Goal: Task Accomplishment & Management: Complete application form

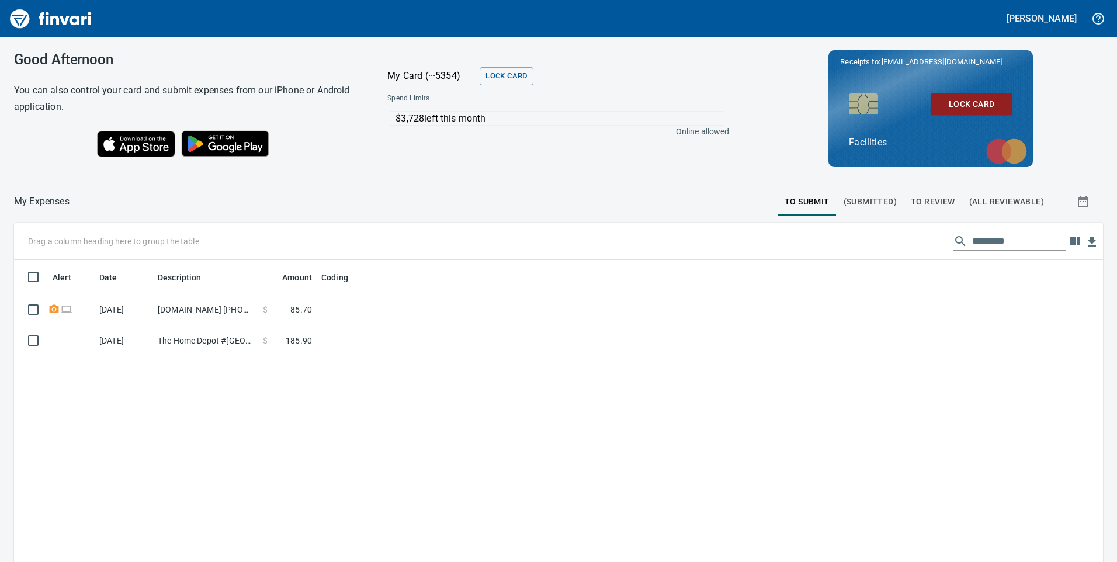
scroll to position [425, 1072]
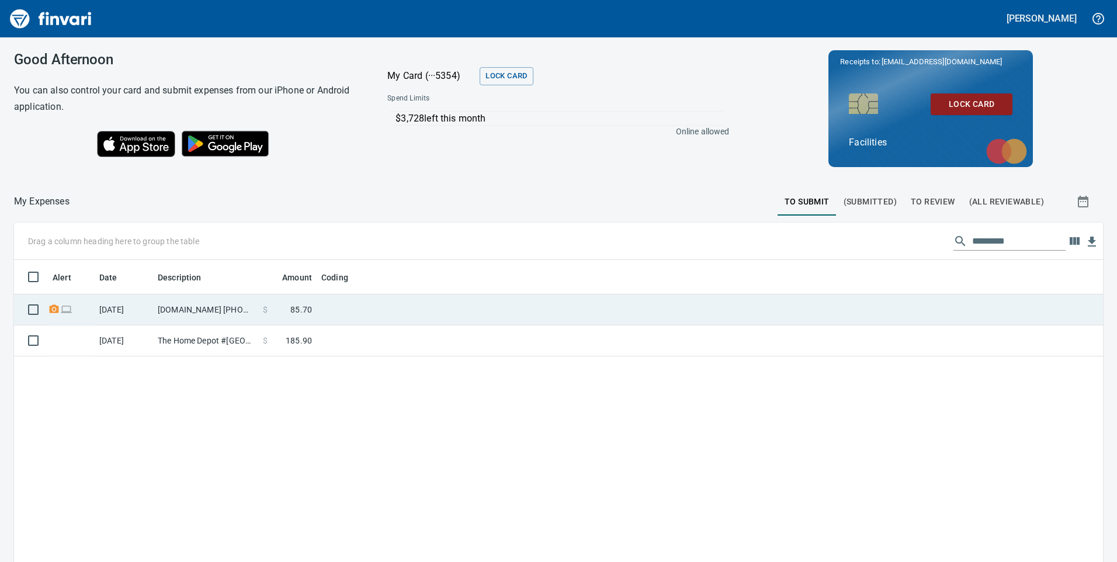
click at [345, 303] on td at bounding box center [463, 309] width 292 height 31
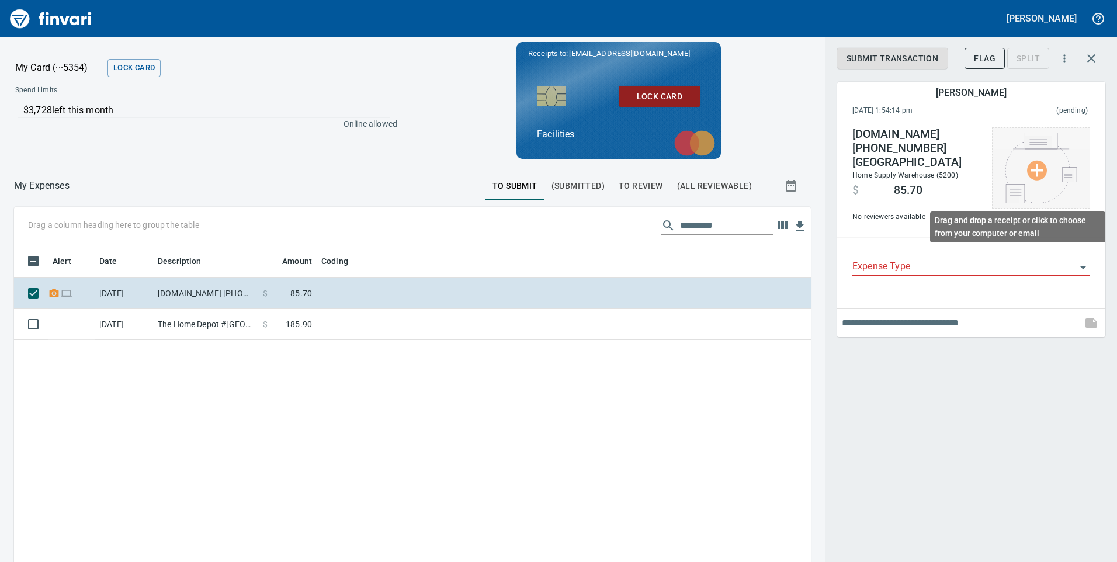
click at [1037, 165] on img at bounding box center [1041, 168] width 88 height 71
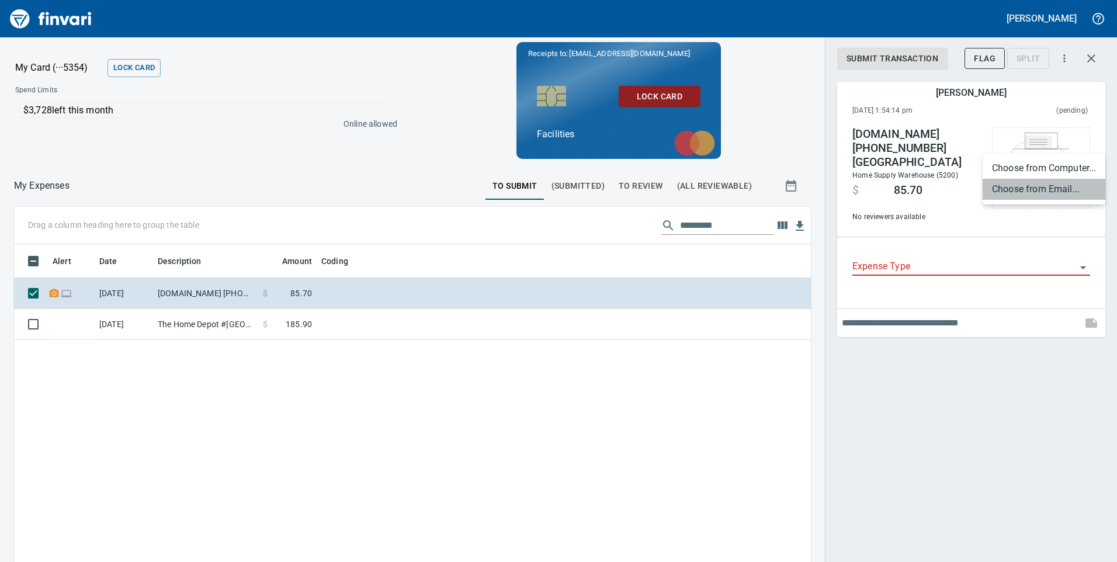
click at [1056, 184] on li "Choose from Email..." at bounding box center [1044, 189] width 123 height 21
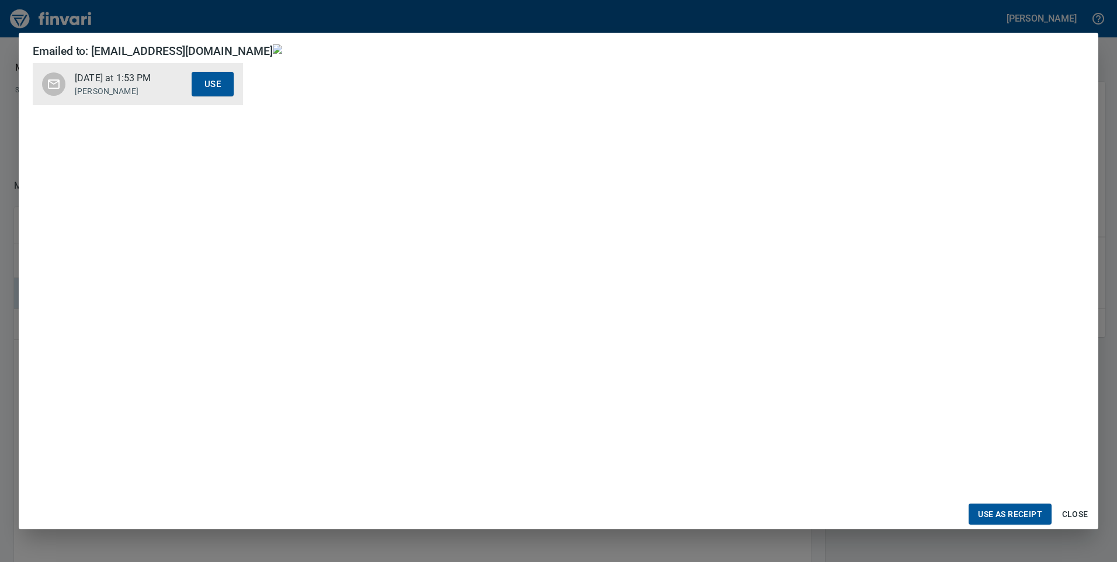
click at [96, 82] on ul "[DATE] at 1:53 PM [PERSON_NAME] Use" at bounding box center [138, 83] width 210 height 51
click at [1015, 510] on span "Use as Receipt" at bounding box center [1010, 514] width 64 height 15
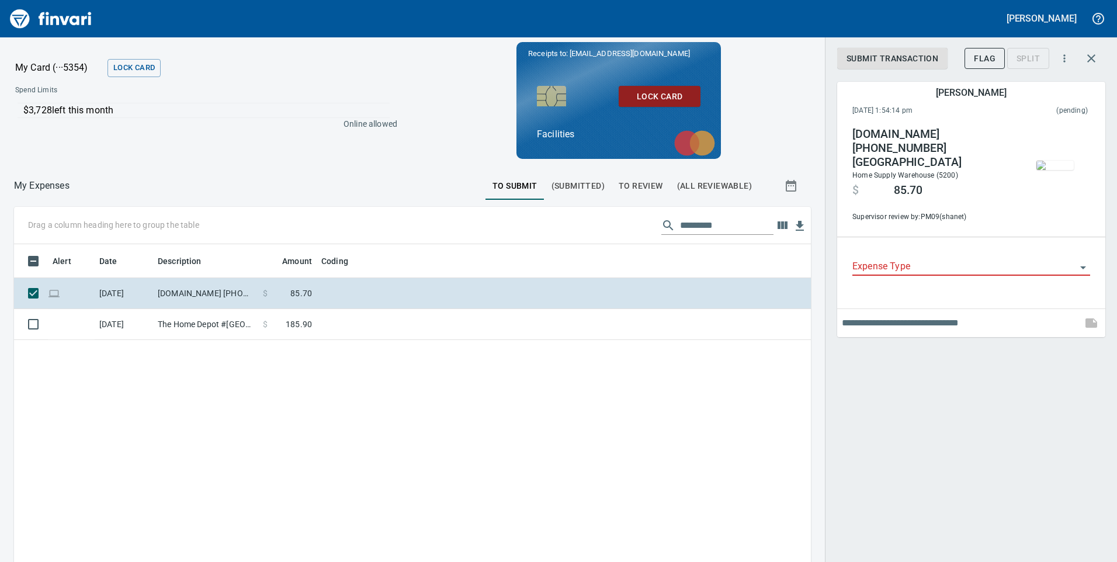
click at [895, 259] on input "Expense Type" at bounding box center [964, 267] width 224 height 16
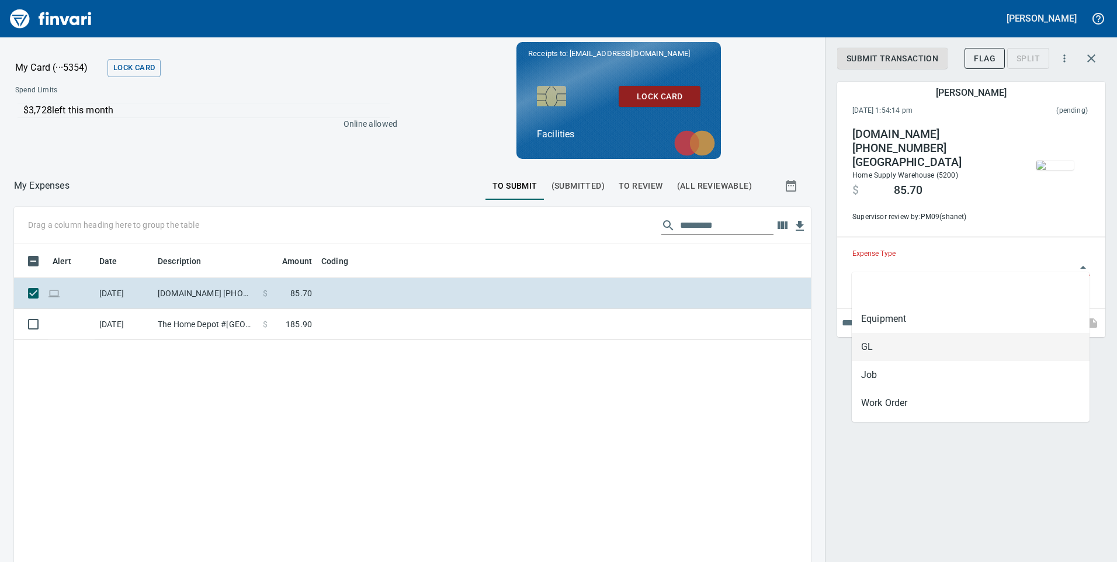
click at [872, 347] on li "GL" at bounding box center [971, 347] width 238 height 28
type input "**"
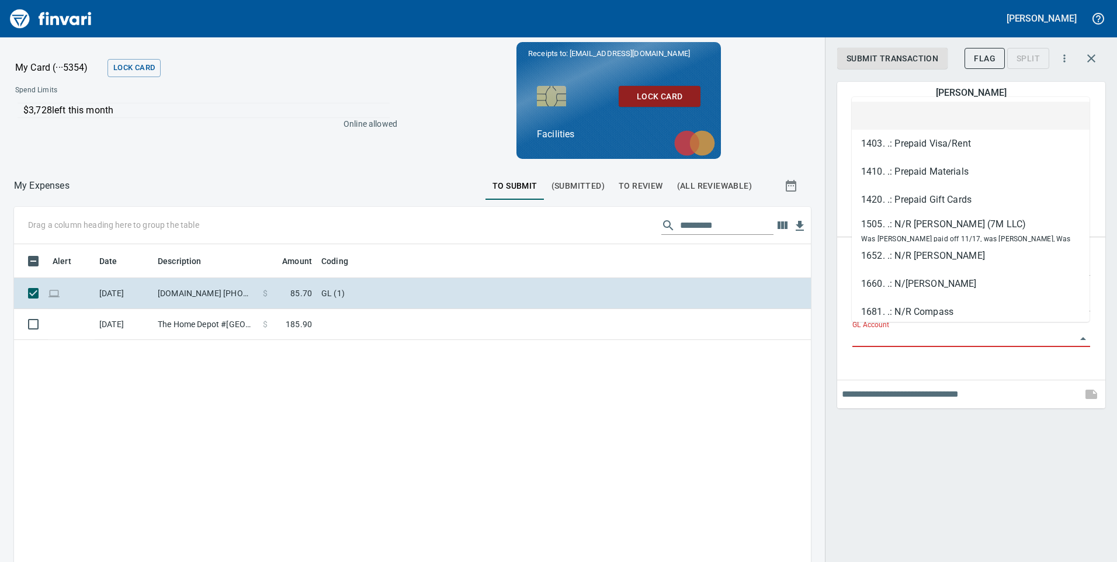
click at [874, 336] on input "GL Account" at bounding box center [964, 338] width 224 height 16
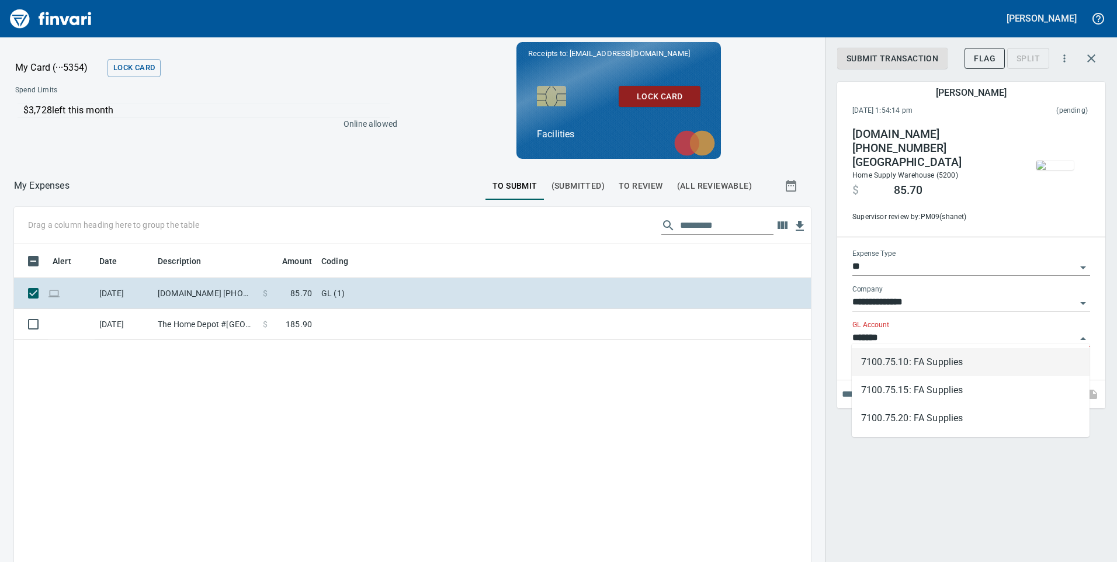
click at [893, 365] on li "7100.75.10: FA Supplies" at bounding box center [971, 362] width 238 height 28
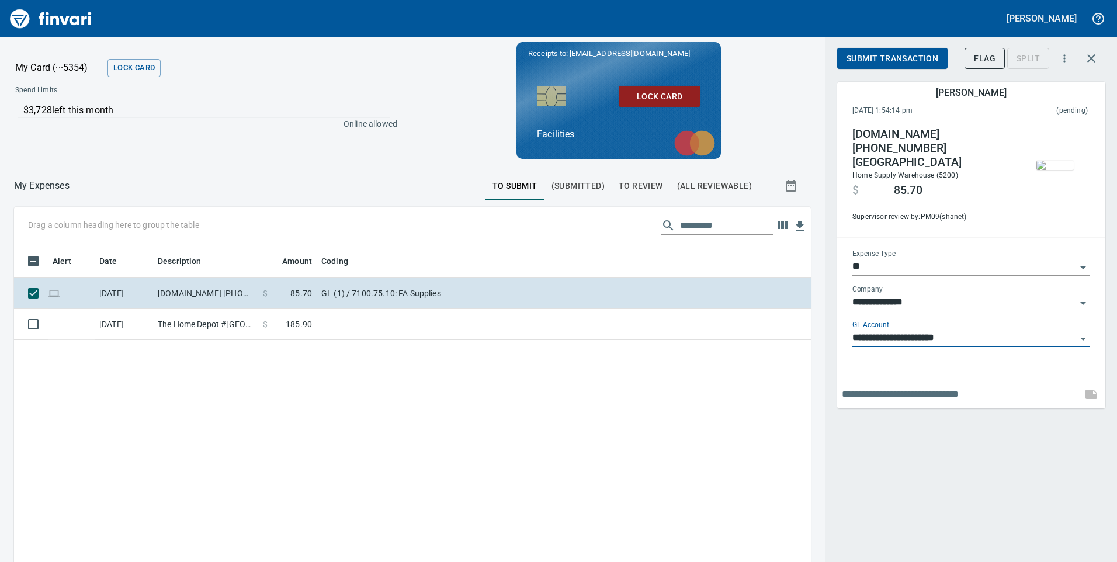
type input "**********"
click at [886, 61] on span "Submit Transaction" at bounding box center [893, 58] width 92 height 15
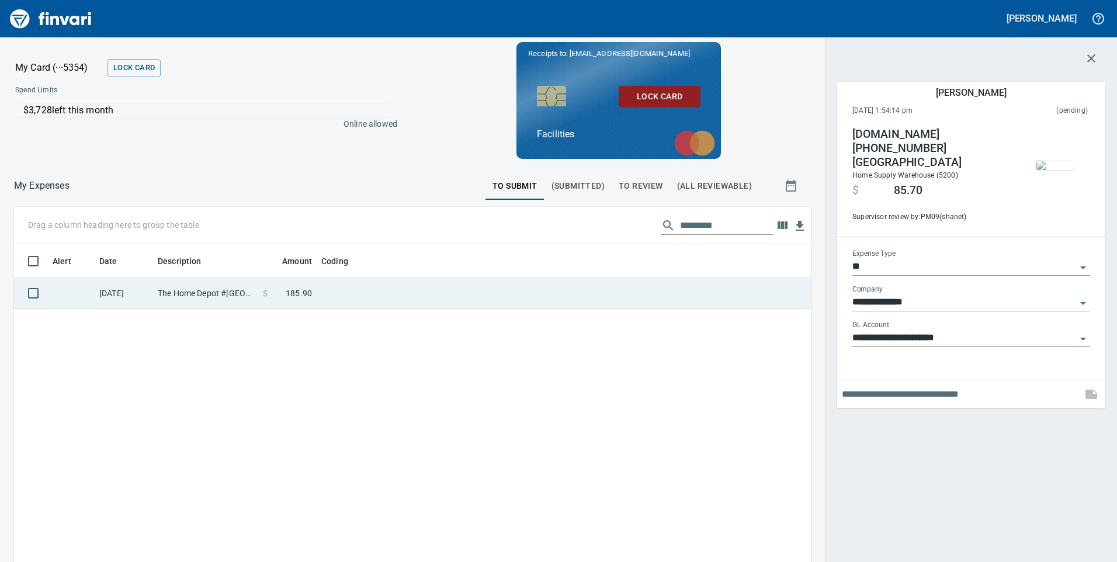
click at [498, 303] on td at bounding box center [463, 293] width 292 height 31
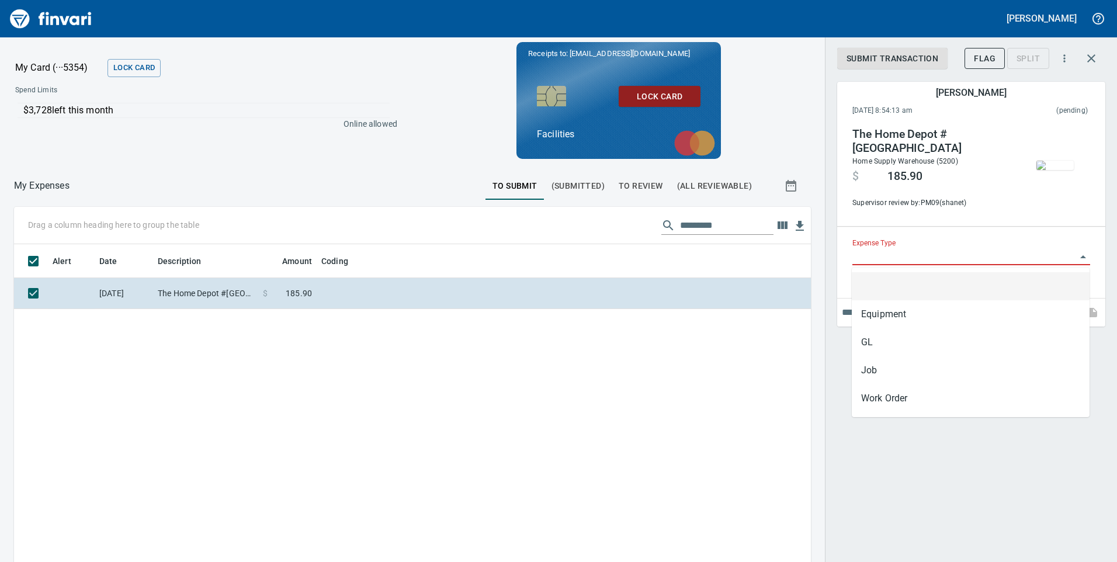
scroll to position [425, 779]
click at [895, 255] on input "Expense Type" at bounding box center [964, 256] width 224 height 16
click at [1063, 161] on img "button" at bounding box center [1055, 165] width 37 height 9
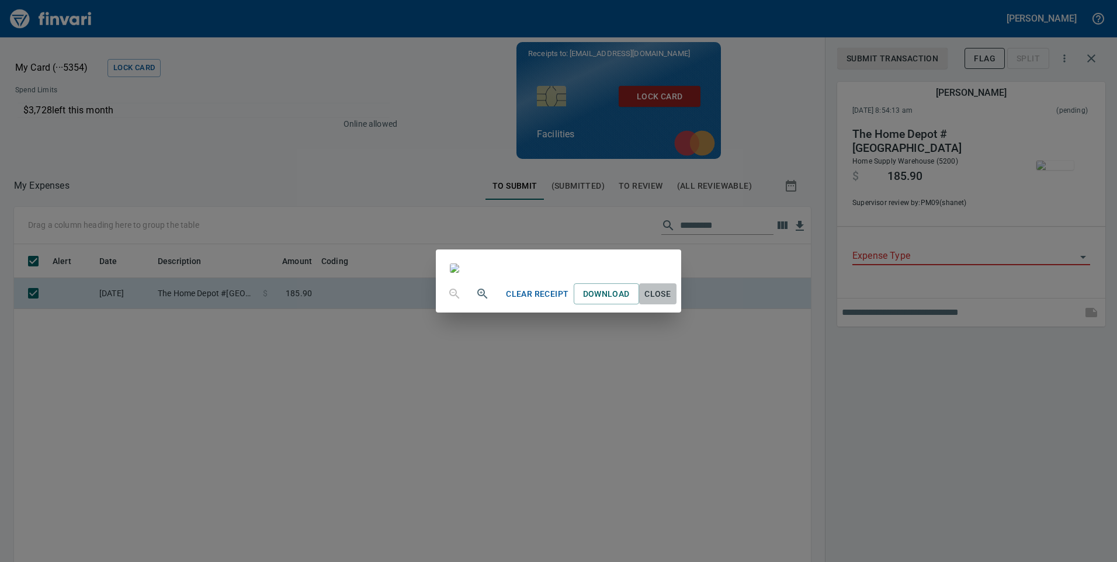
click at [672, 301] on span "Close" at bounding box center [658, 294] width 28 height 15
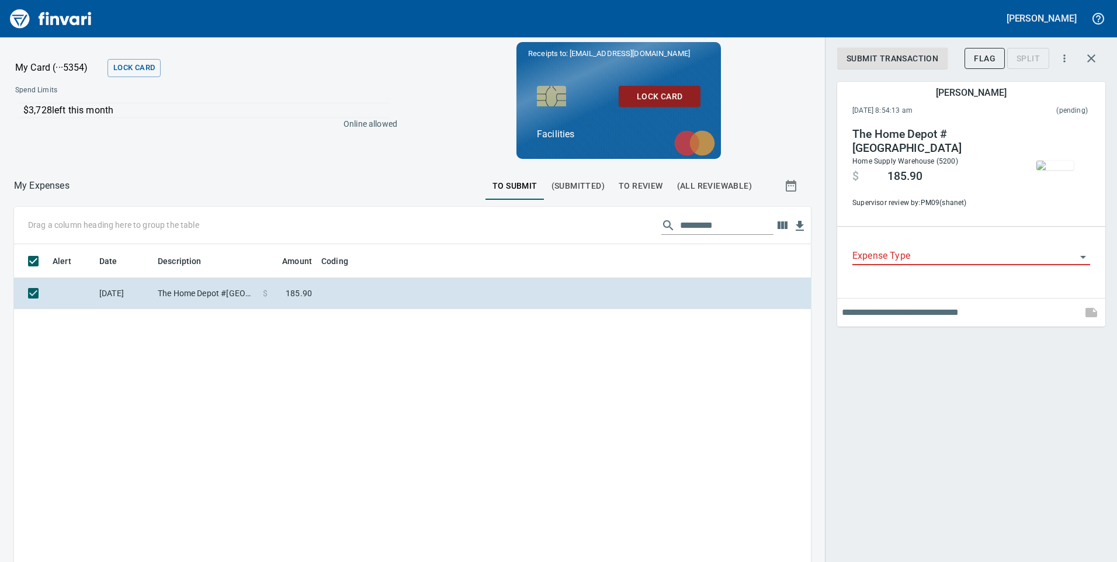
click at [982, 266] on div "Expense Type" at bounding box center [971, 257] width 238 height 36
click at [984, 254] on input "Expense Type" at bounding box center [964, 256] width 224 height 16
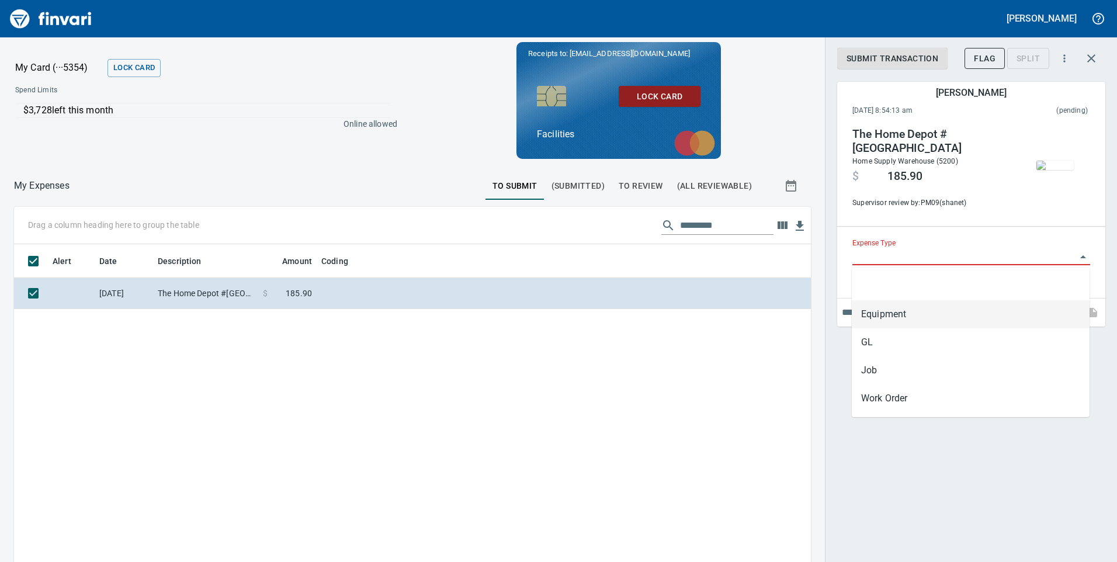
click at [875, 317] on li "Equipment" at bounding box center [971, 314] width 238 height 28
type input "*********"
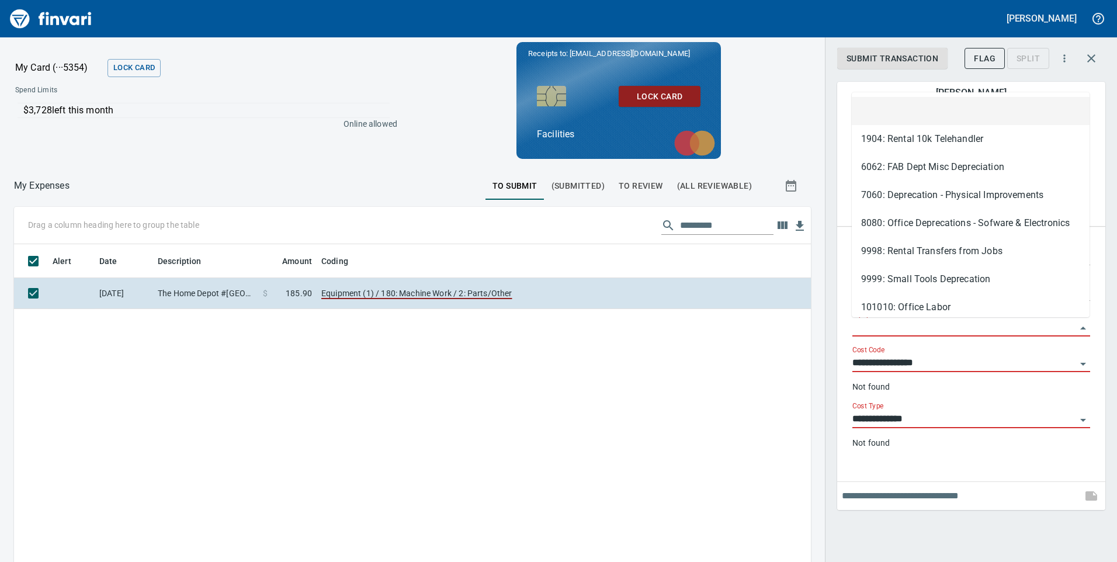
click at [868, 326] on input "Equipment" at bounding box center [964, 328] width 224 height 16
click at [902, 110] on li "75.013019: Job Trailer 8x30" at bounding box center [971, 111] width 238 height 28
type input "**********"
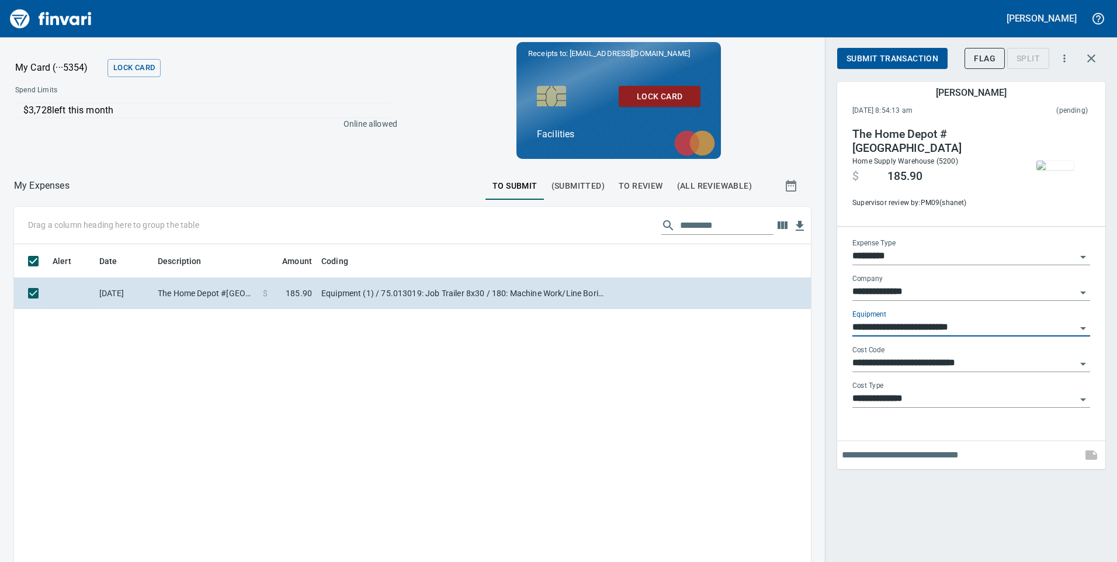
type input "**********"
click at [899, 59] on span "Submit Transaction" at bounding box center [893, 58] width 92 height 15
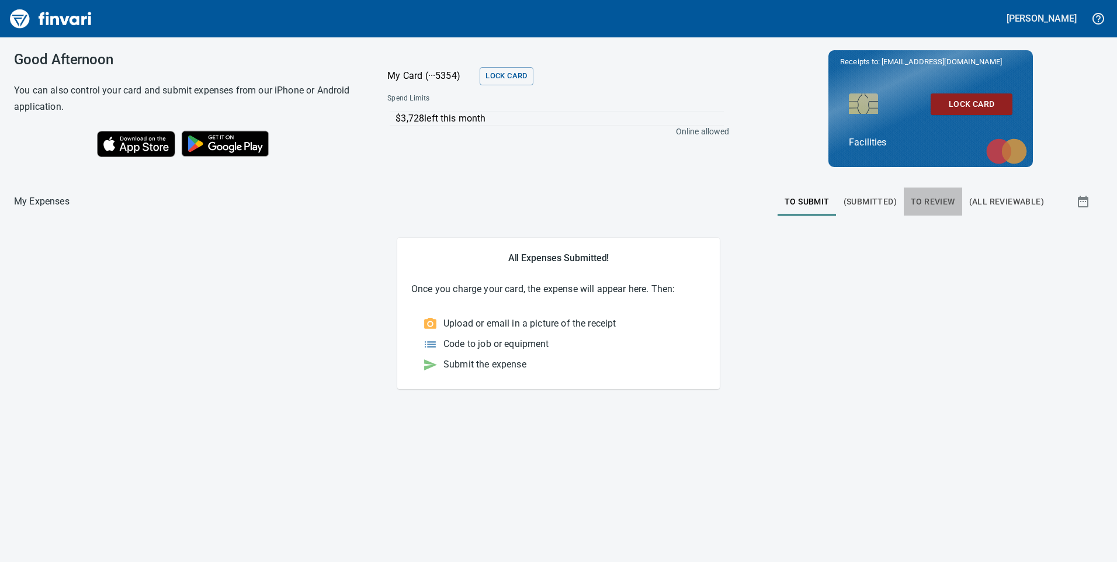
click at [927, 206] on span "To Review" at bounding box center [933, 202] width 44 height 15
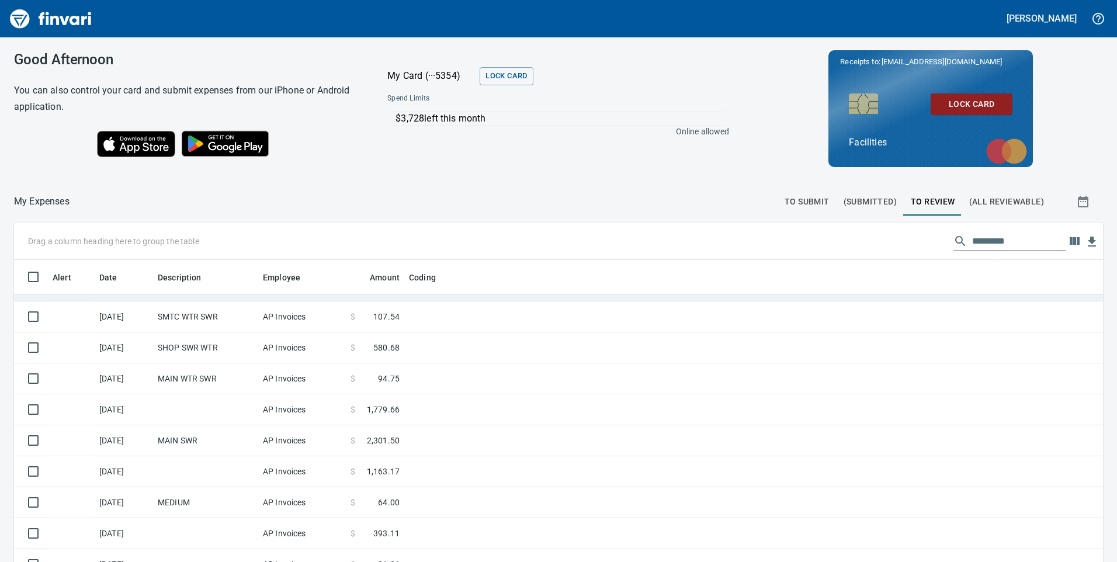
scroll to position [175, 0]
